Goal: Information Seeking & Learning: Learn about a topic

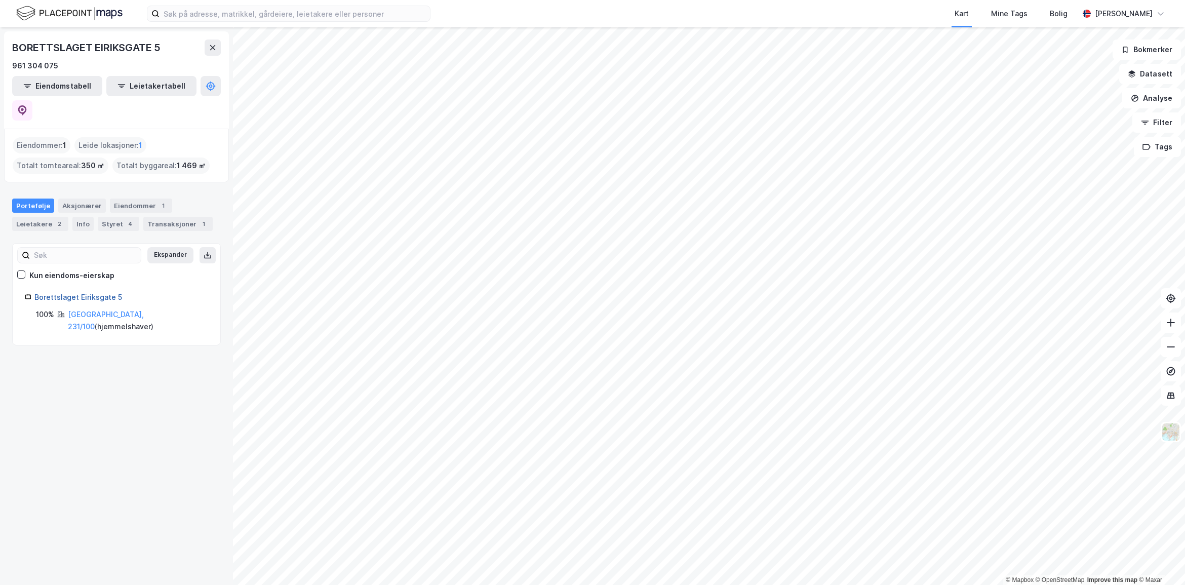
click at [82, 293] on link "Borettslaget Eiriksgate 5" at bounding box center [78, 297] width 88 height 9
click at [101, 310] on link "[GEOGRAPHIC_DATA], 231/100" at bounding box center [106, 320] width 76 height 21
